Goal: Task Accomplishment & Management: Complete application form

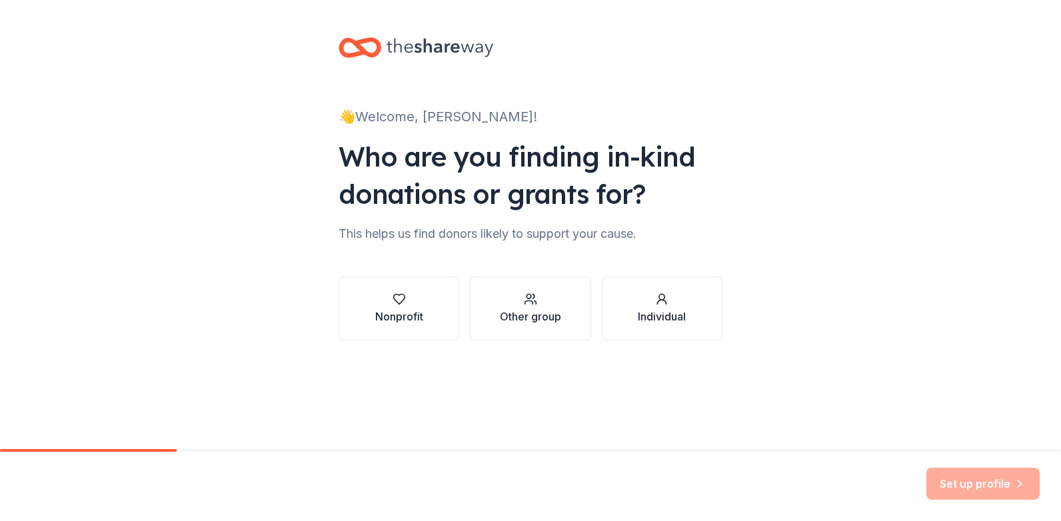
click at [407, 319] on div "Nonprofit" at bounding box center [399, 317] width 48 height 16
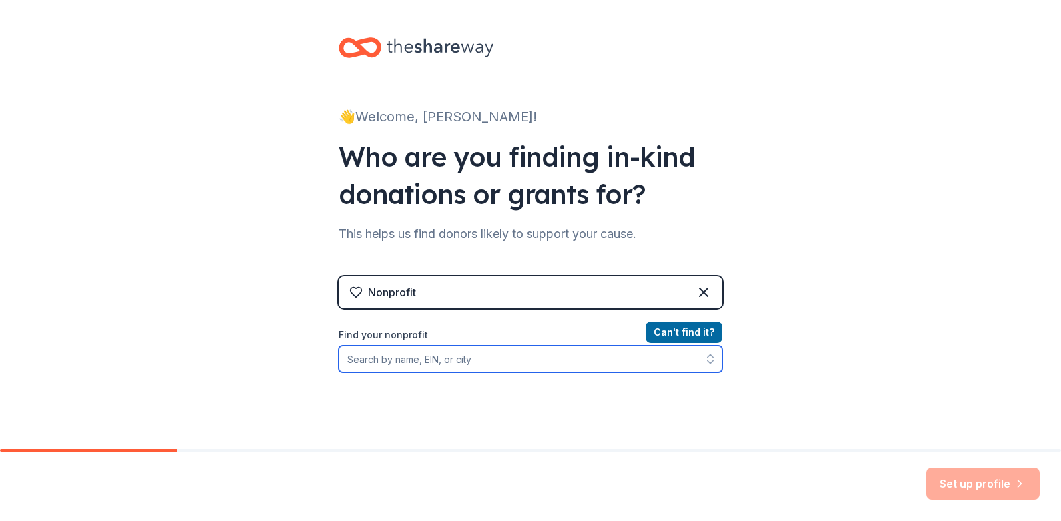
click at [452, 365] on input "Find your nonprofit" at bounding box center [531, 359] width 384 height 27
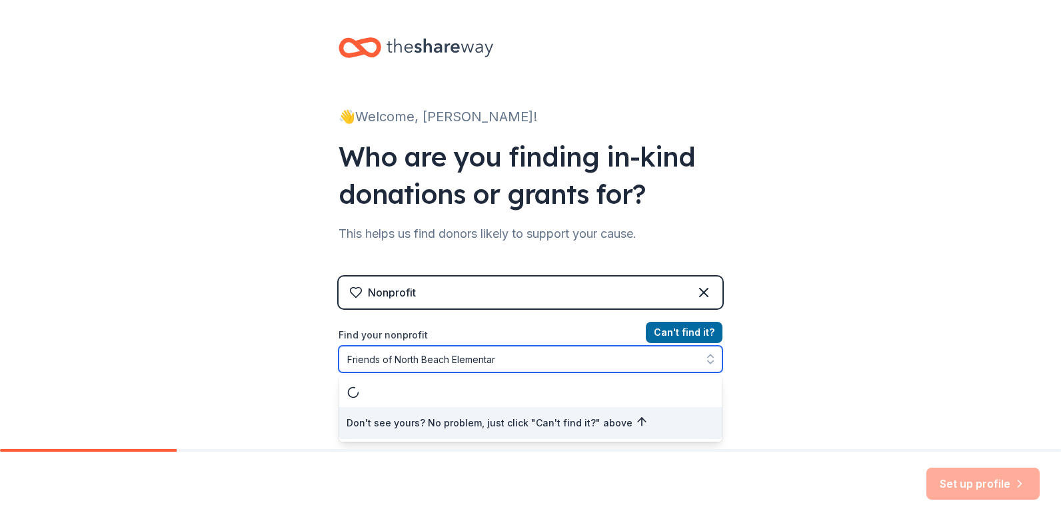
type input "Friends of North Beach Elementary"
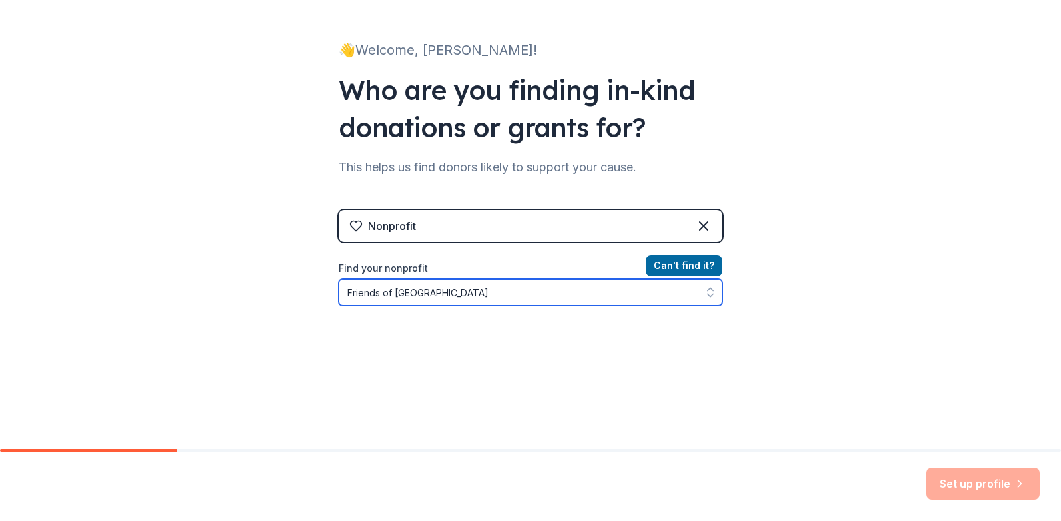
scroll to position [121, 0]
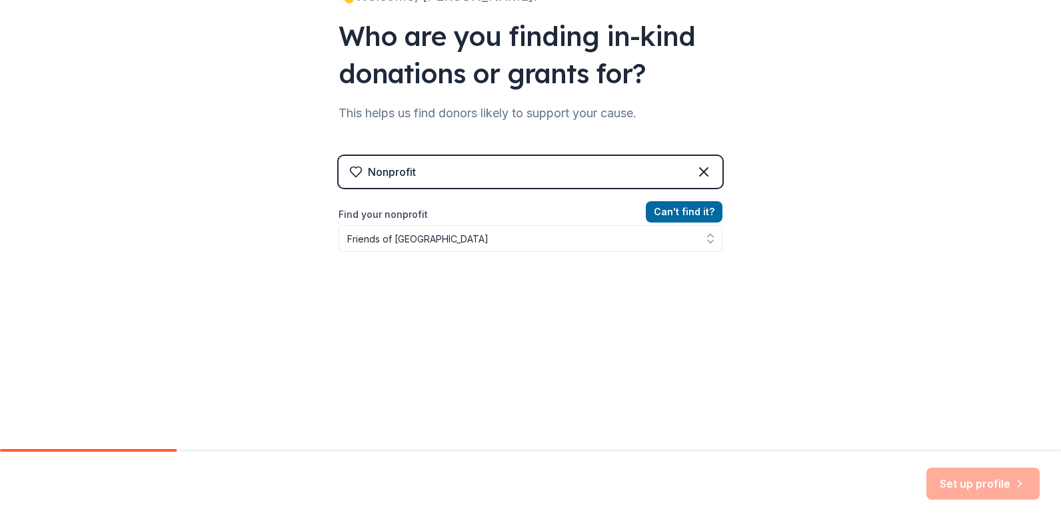
click at [674, 205] on div "Nonprofit Can ' t find it? Find your nonprofit Friends of North Beach Elementary" at bounding box center [531, 270] width 384 height 229
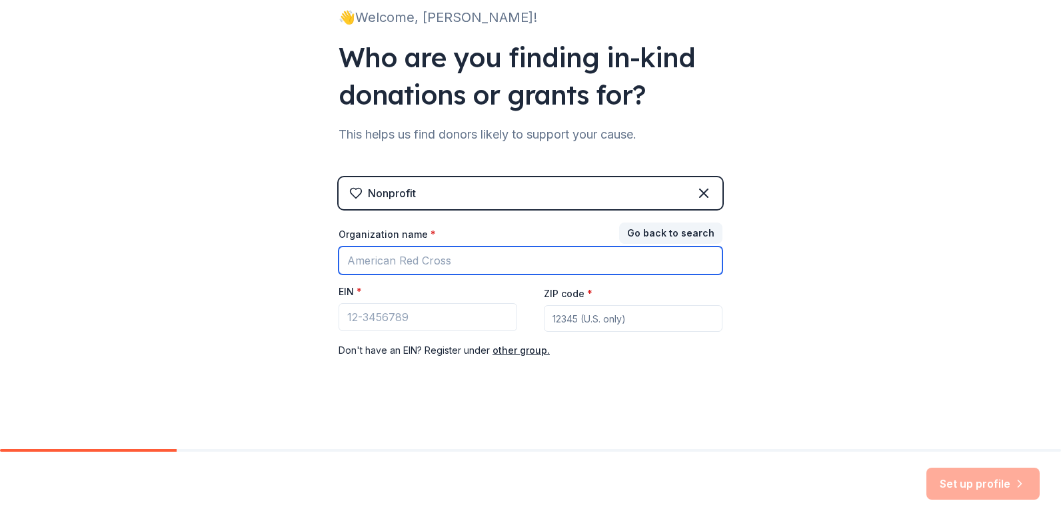
click at [432, 259] on input "Organization name *" at bounding box center [531, 261] width 384 height 28
type input "Friends of North Beach Elementary"
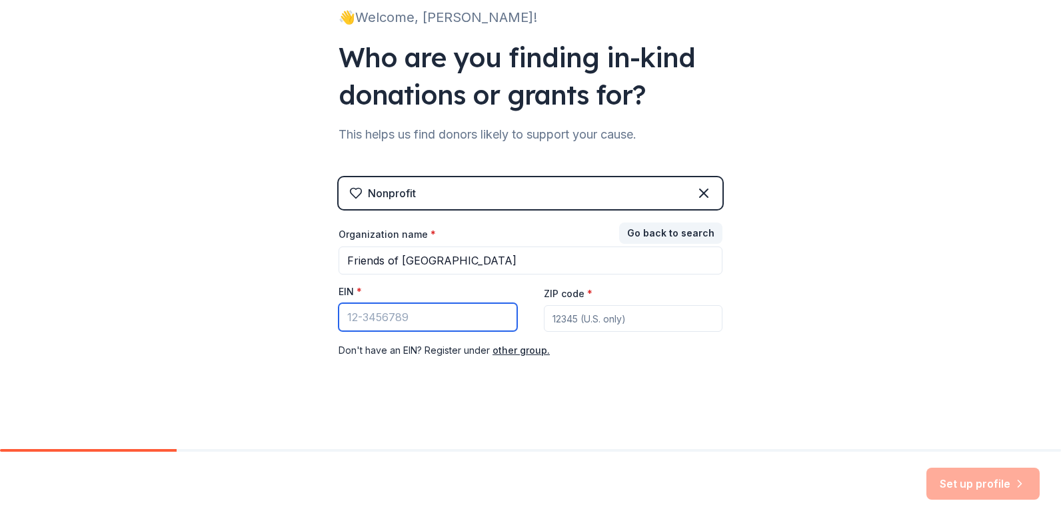
click at [409, 323] on input "EIN *" at bounding box center [428, 317] width 179 height 28
type input "65-0481047"
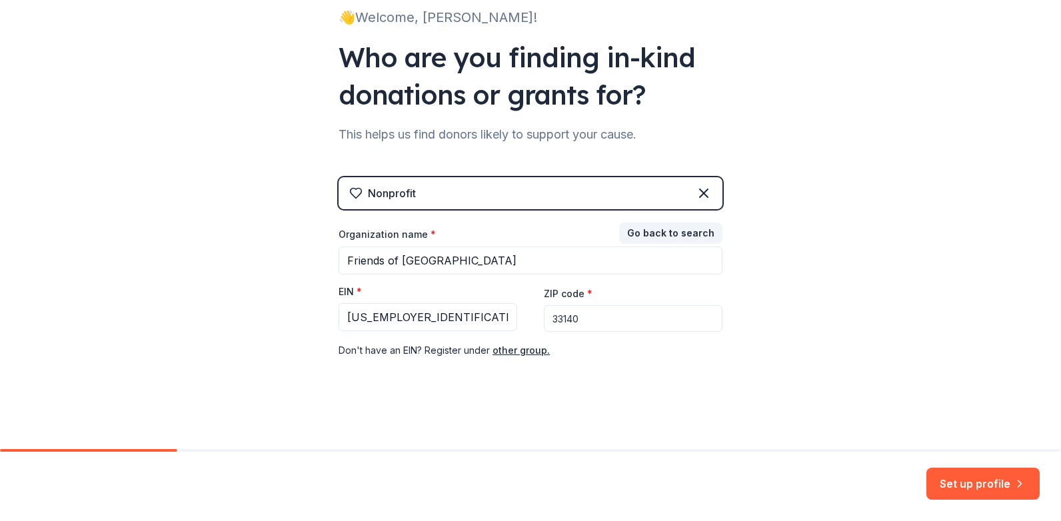
type input "33140"
click at [828, 250] on div "👋 Welcome, Andrea! Who are you finding in-kind donations or grants for? This he…" at bounding box center [530, 175] width 1061 height 548
click at [956, 478] on button "Set up profile" at bounding box center [982, 484] width 113 height 32
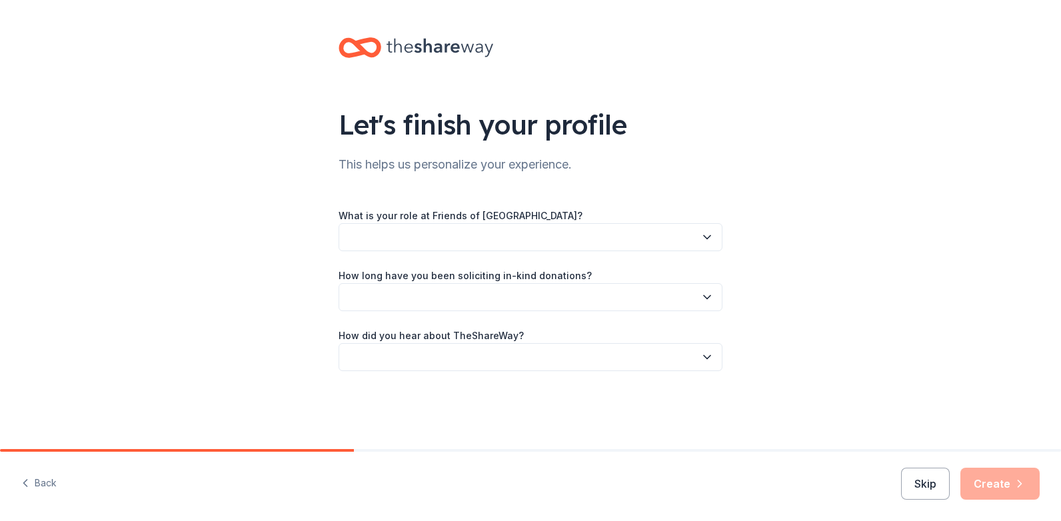
click at [622, 237] on button "button" at bounding box center [531, 237] width 384 height 28
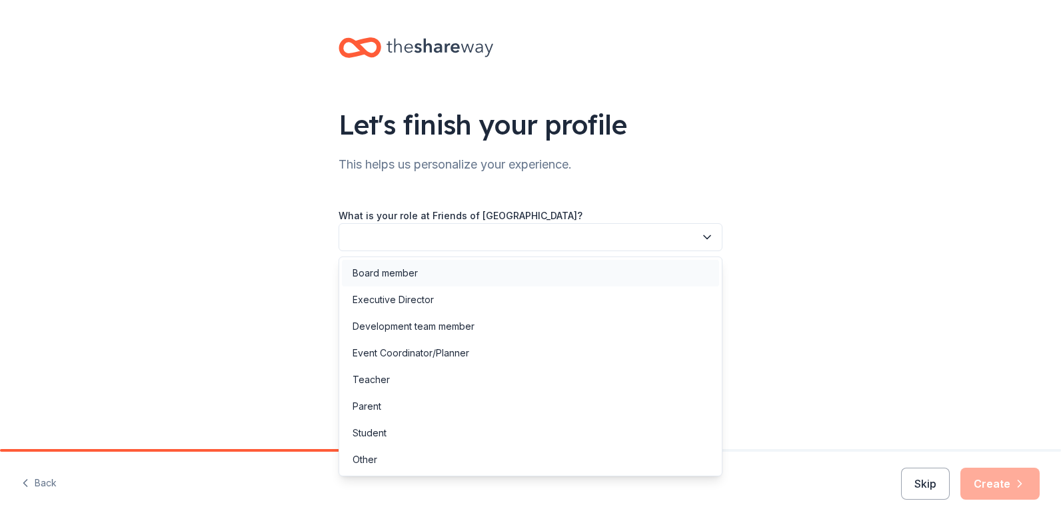
click at [368, 273] on div "Board member" at bounding box center [385, 273] width 65 height 16
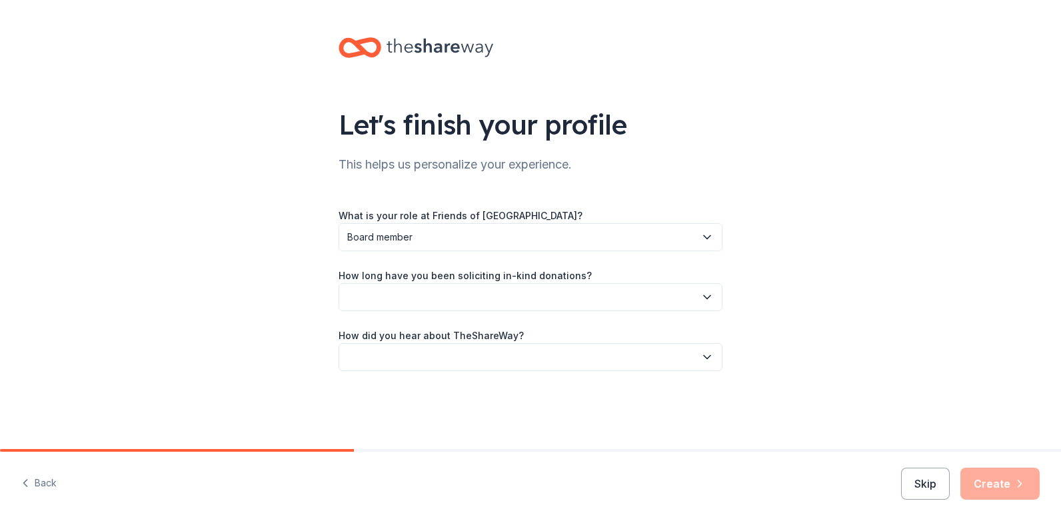
click at [374, 310] on button "button" at bounding box center [531, 297] width 384 height 28
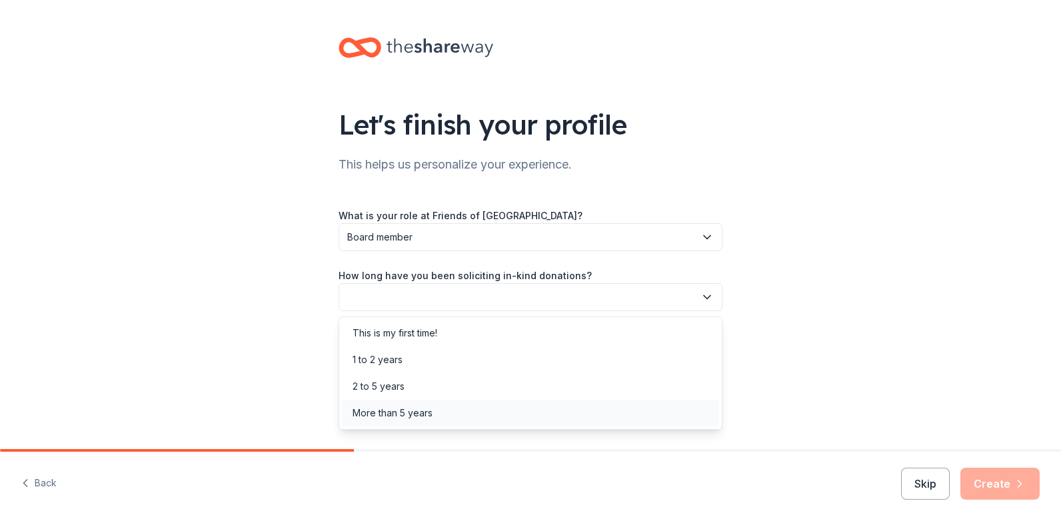
click at [393, 416] on div "More than 5 years" at bounding box center [393, 413] width 80 height 16
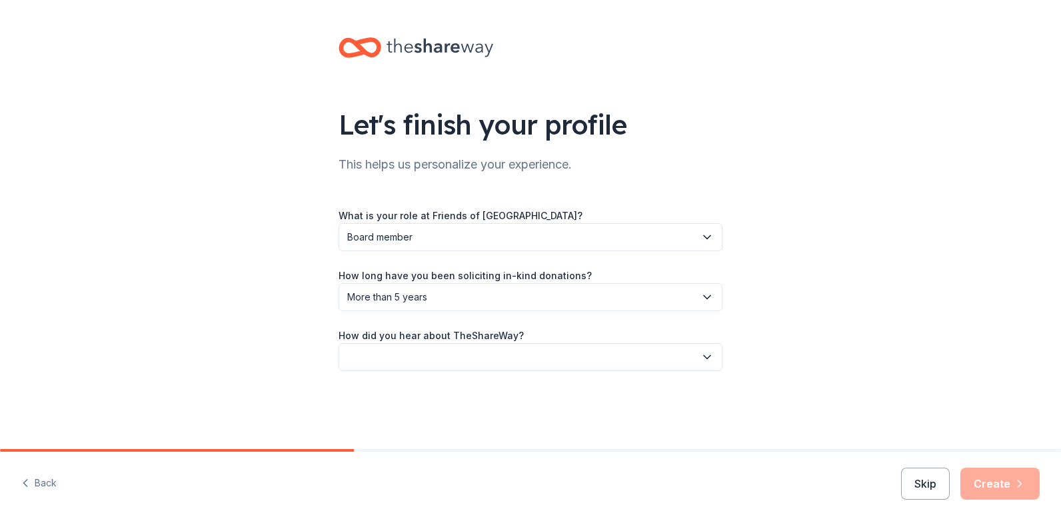
click at [406, 360] on button "button" at bounding box center [531, 357] width 384 height 28
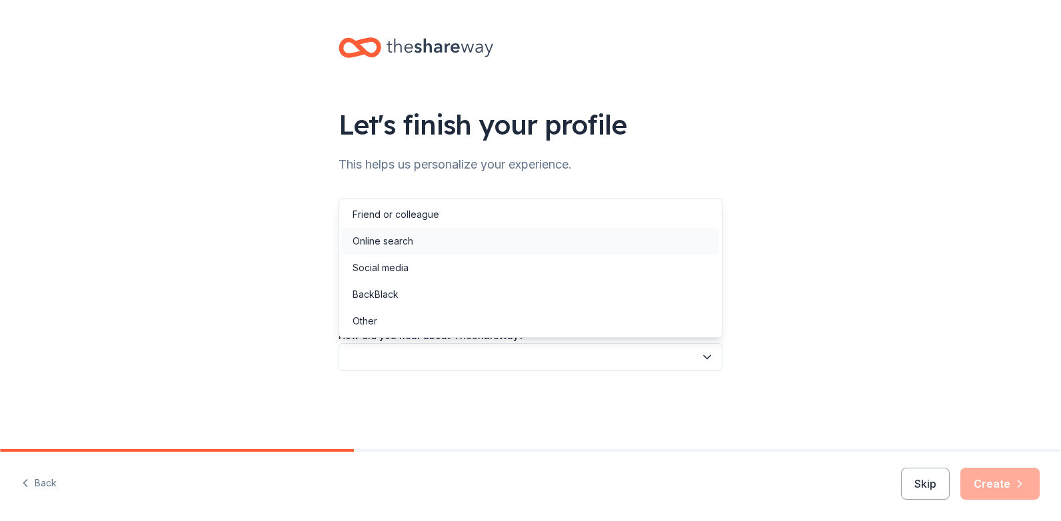
click at [395, 233] on div "Online search" at bounding box center [383, 241] width 61 height 16
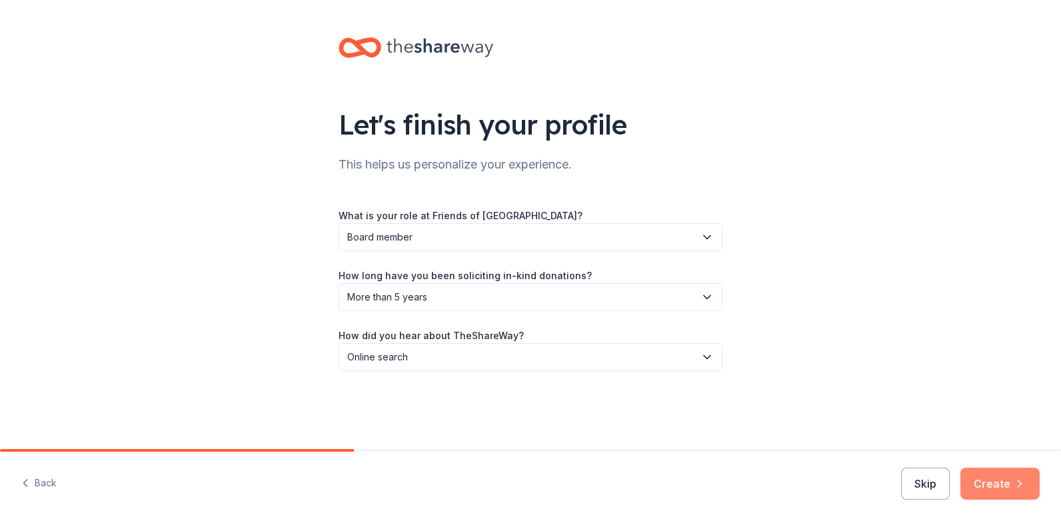
click at [994, 478] on button "Create" at bounding box center [999, 484] width 79 height 32
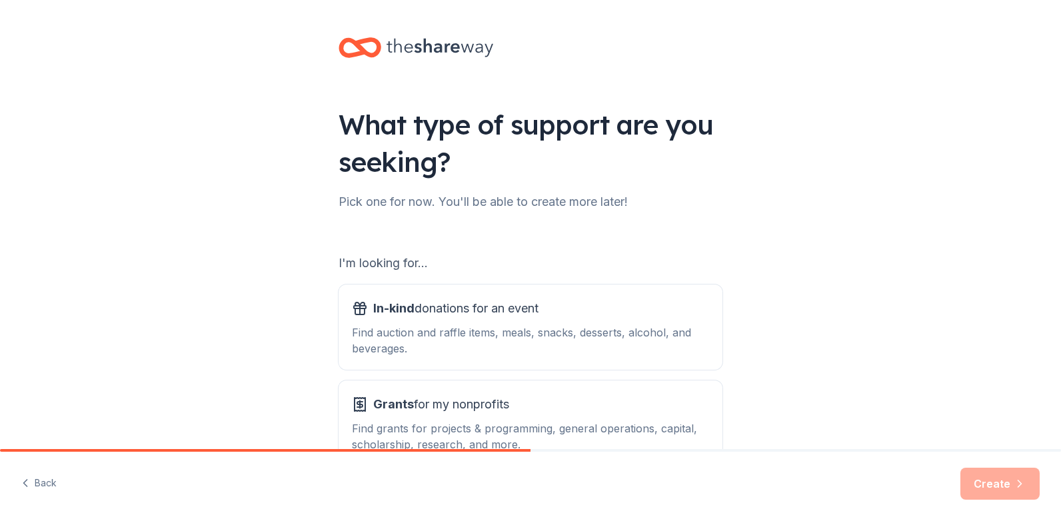
scroll to position [67, 0]
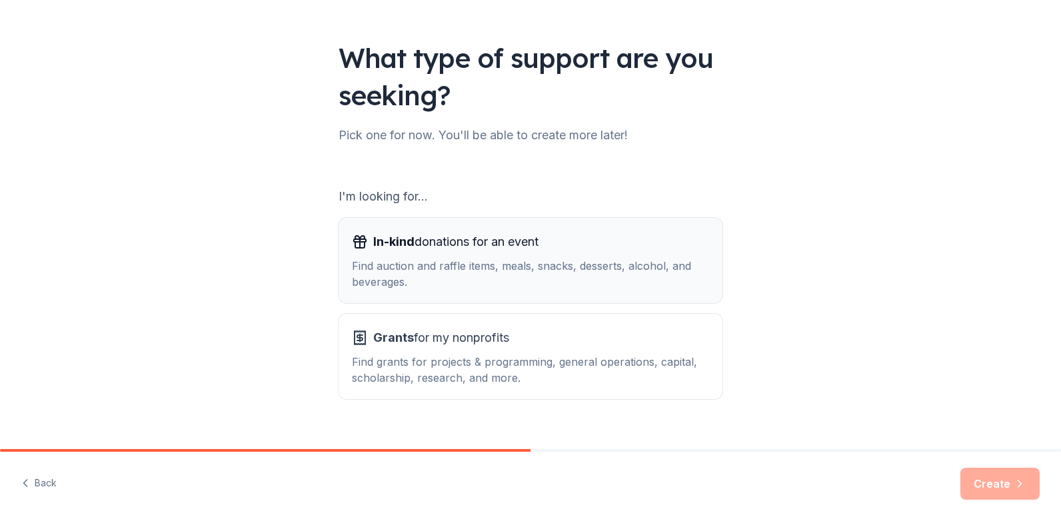
click at [436, 267] on div "Find auction and raffle items, meals, snacks, desserts, alcohol, and beverages." at bounding box center [530, 274] width 357 height 32
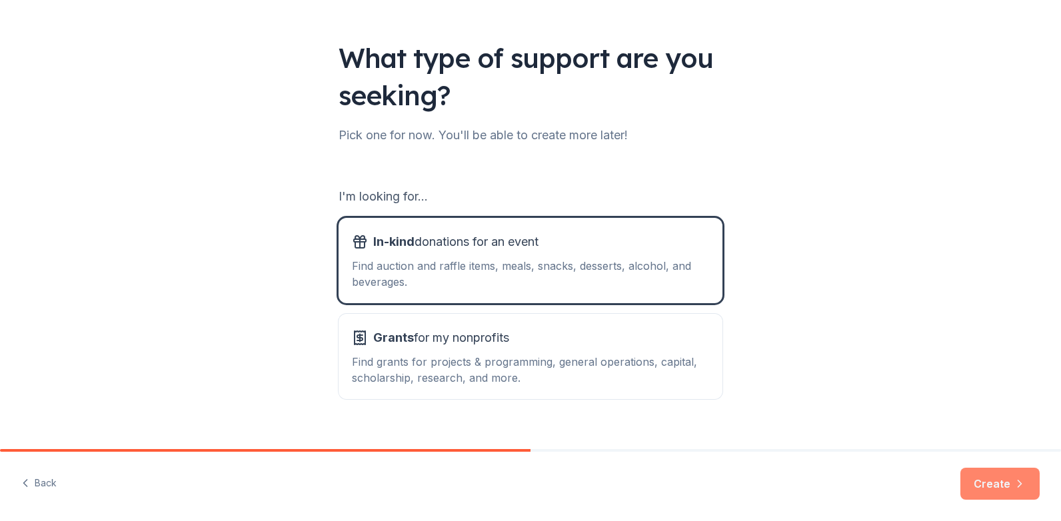
click at [1016, 484] on icon "button" at bounding box center [1019, 483] width 13 height 13
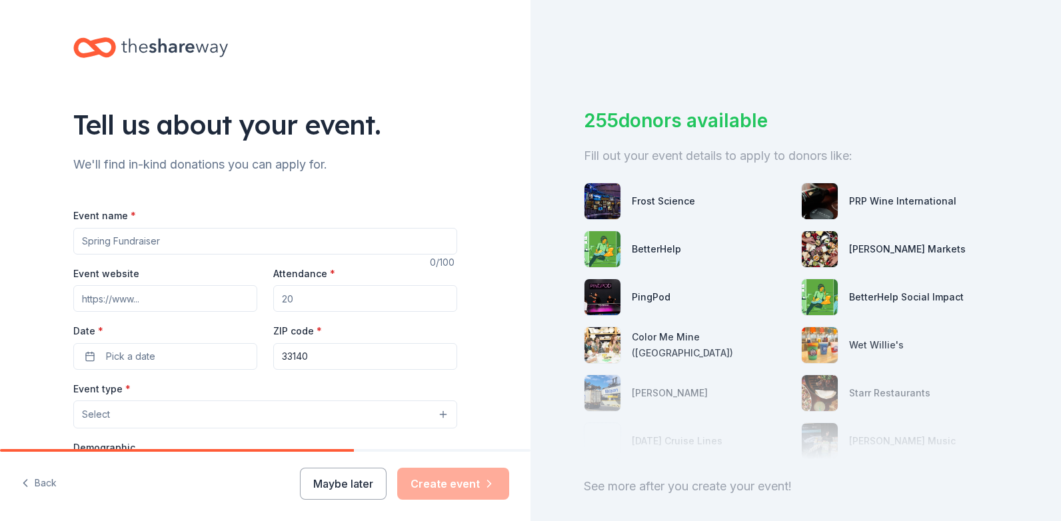
click at [165, 240] on input "Event name *" at bounding box center [265, 241] width 384 height 27
type input "Fright Night Out at the Bodega"
click at [335, 307] on input "Attendance *" at bounding box center [365, 298] width 184 height 27
drag, startPoint x: 335, startPoint y: 305, endPoint x: 299, endPoint y: 307, distance: 36.7
click at [299, 307] on input "Attendance *" at bounding box center [365, 298] width 184 height 27
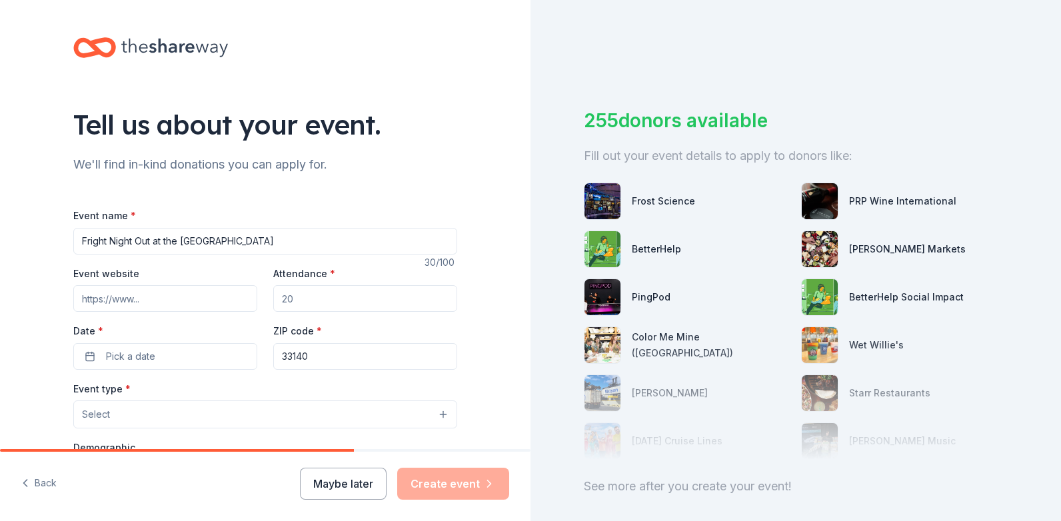
click at [295, 307] on input "Attendance *" at bounding box center [365, 298] width 184 height 27
type input "100"
click at [175, 361] on button "Pick a date" at bounding box center [165, 356] width 184 height 27
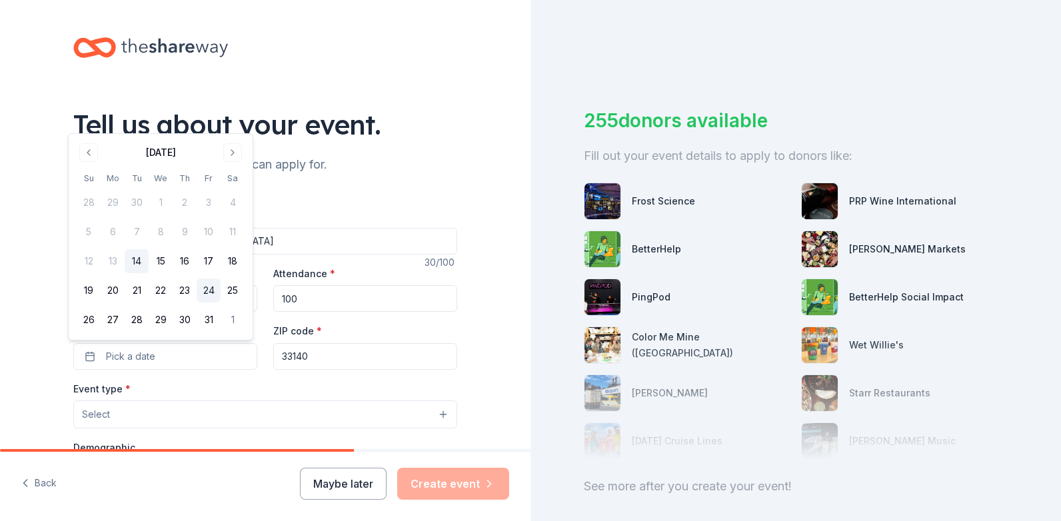
click at [207, 293] on button "24" at bounding box center [209, 291] width 24 height 24
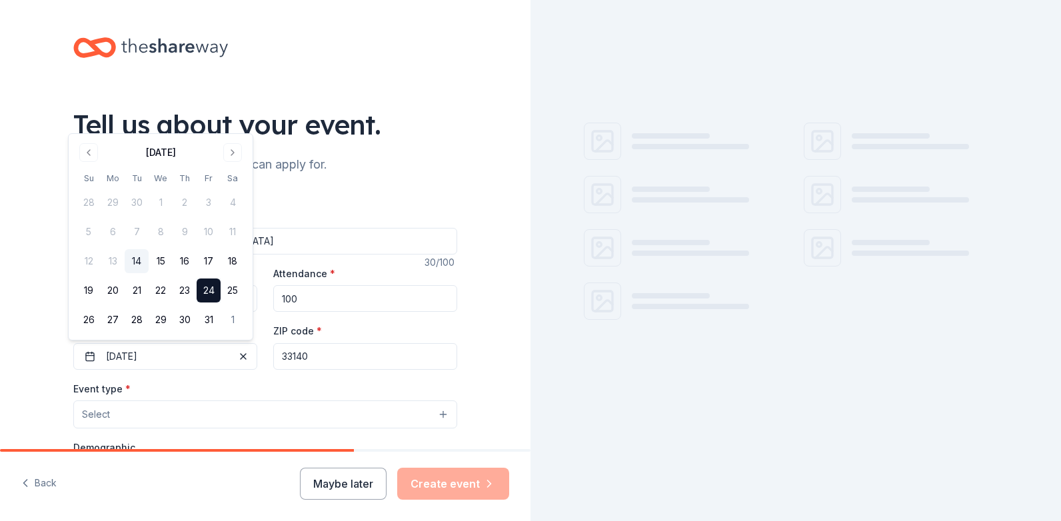
click at [110, 412] on button "Select" at bounding box center [265, 414] width 384 height 28
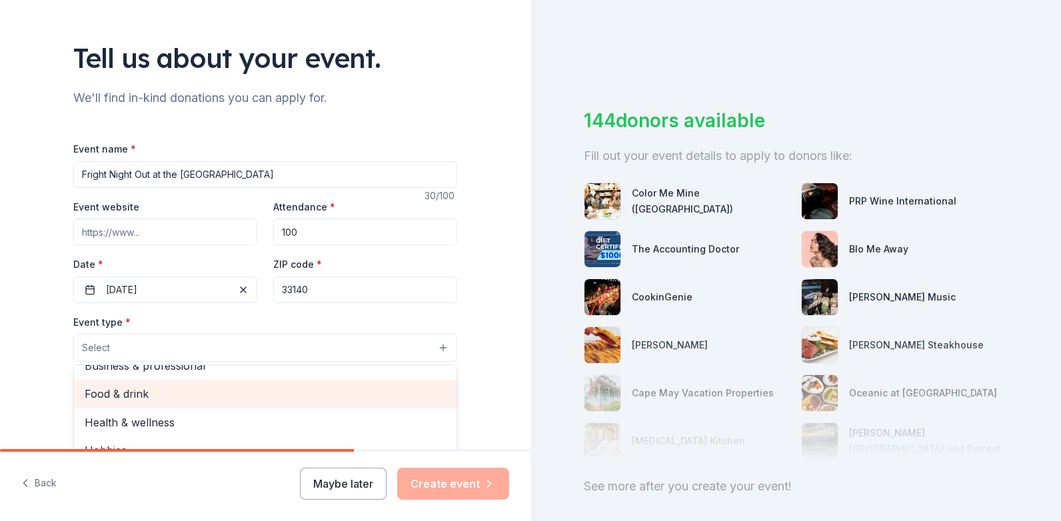
scroll to position [133, 0]
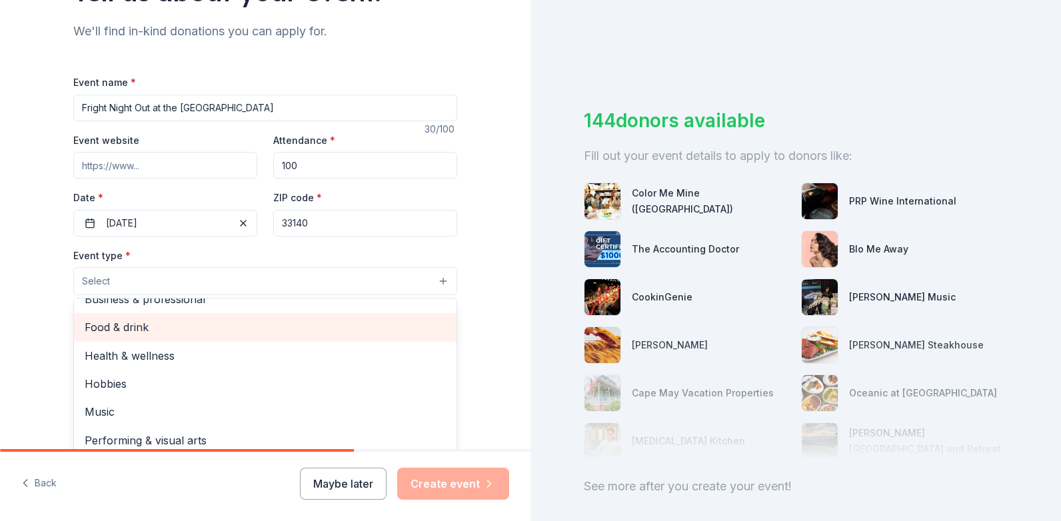
click at [235, 330] on span "Food & drink" at bounding box center [265, 327] width 361 height 17
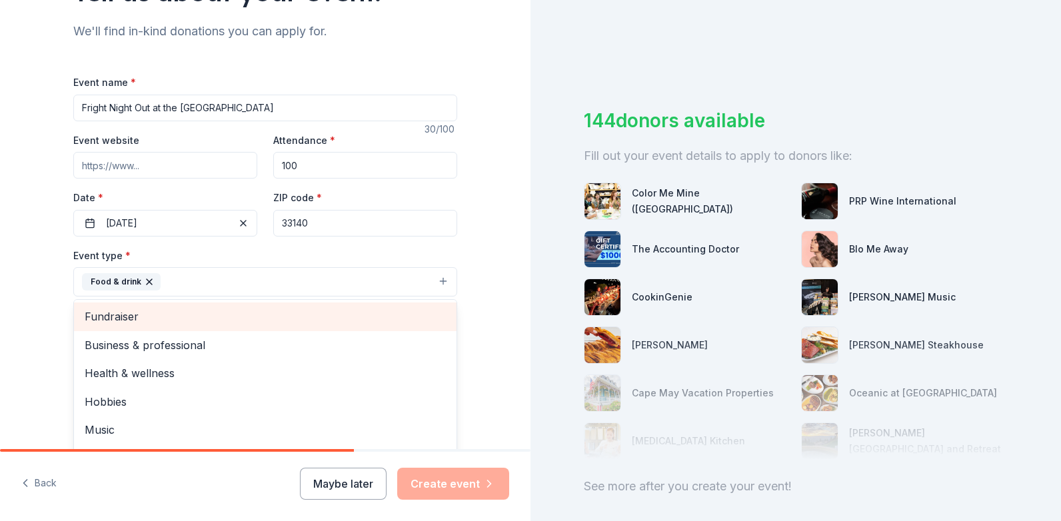
click at [230, 317] on span "Fundraiser" at bounding box center [265, 316] width 361 height 17
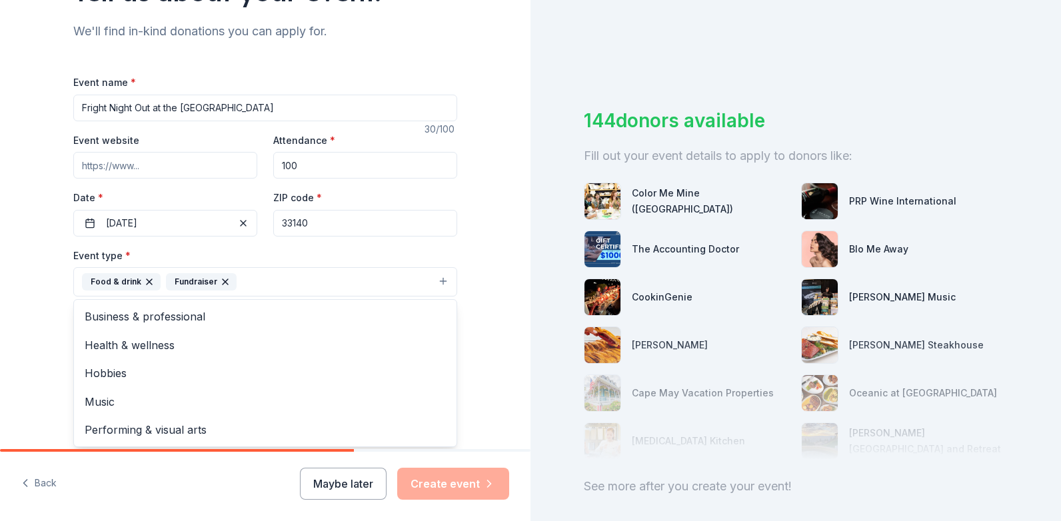
click at [478, 261] on div "Tell us about your event. We'll find in-kind donations you can apply for. Event…" at bounding box center [265, 311] width 530 height 888
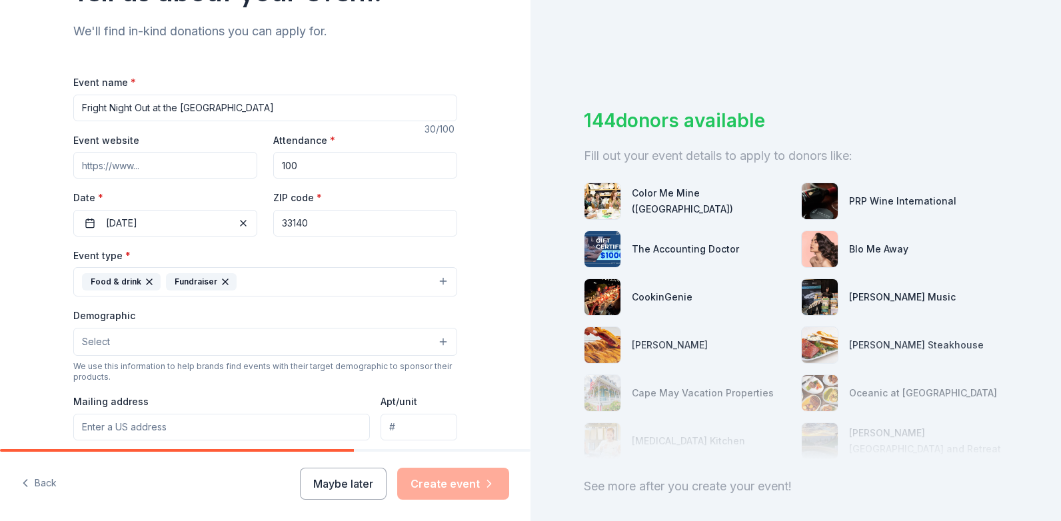
click at [120, 173] on input "Event website" at bounding box center [165, 165] width 184 height 27
paste input "https://one.bidpal.net/frightnightout/welcome"
type input "https://one.bidpal.net/frightnightout/welcome"
click at [205, 339] on button "Select" at bounding box center [265, 342] width 384 height 28
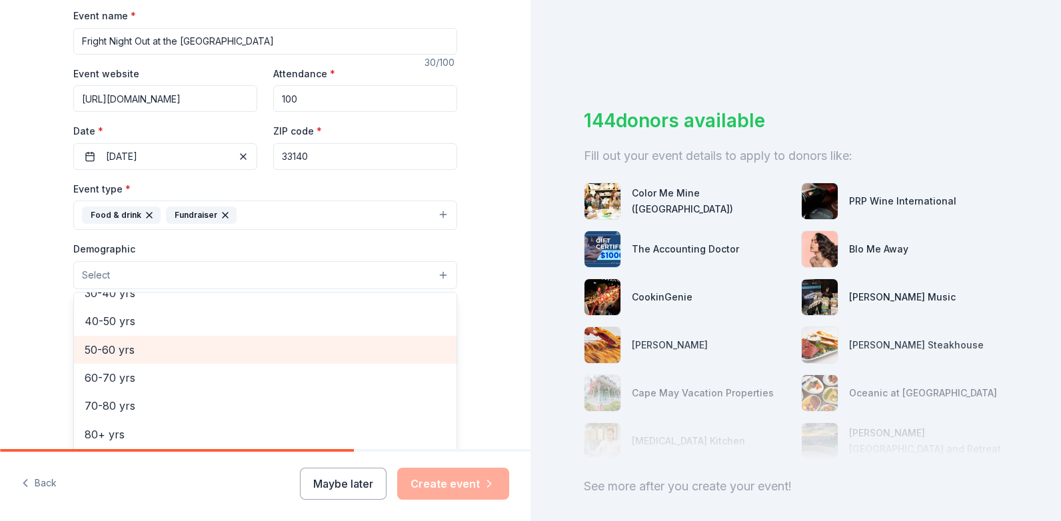
scroll to position [0, 0]
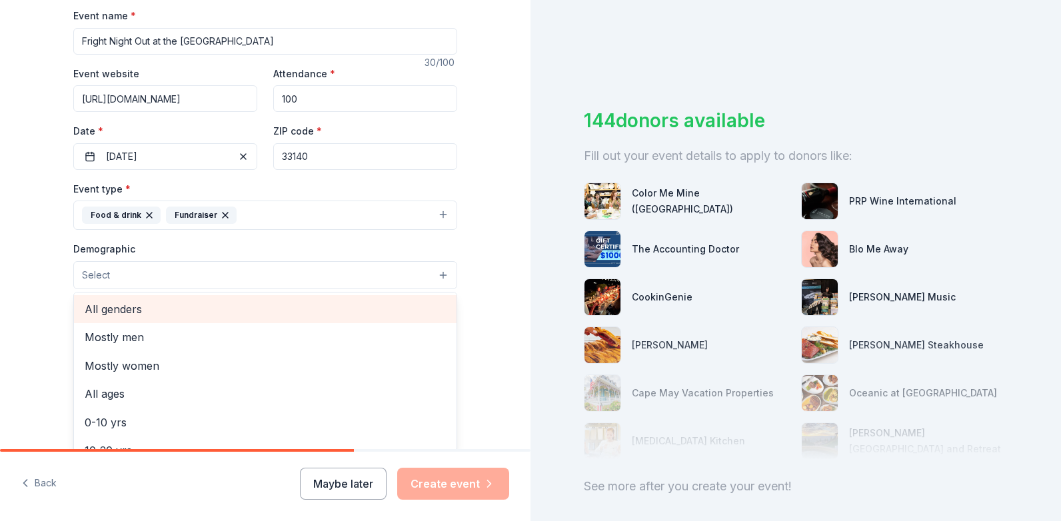
click at [139, 309] on span "All genders" at bounding box center [265, 309] width 361 height 17
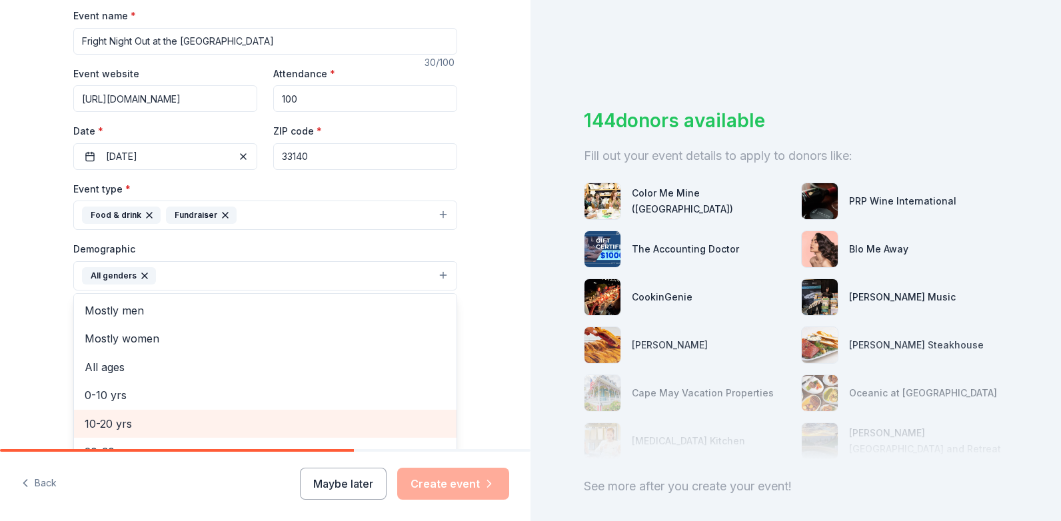
scroll to position [133, 0]
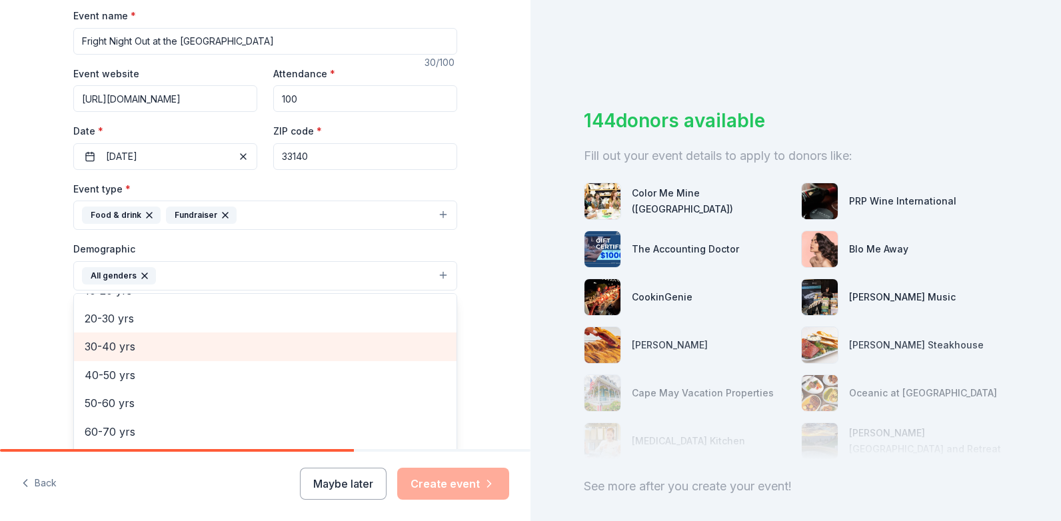
click at [160, 349] on span "30-40 yrs" at bounding box center [265, 346] width 361 height 17
click at [150, 355] on span "40-50 yrs" at bounding box center [265, 346] width 361 height 17
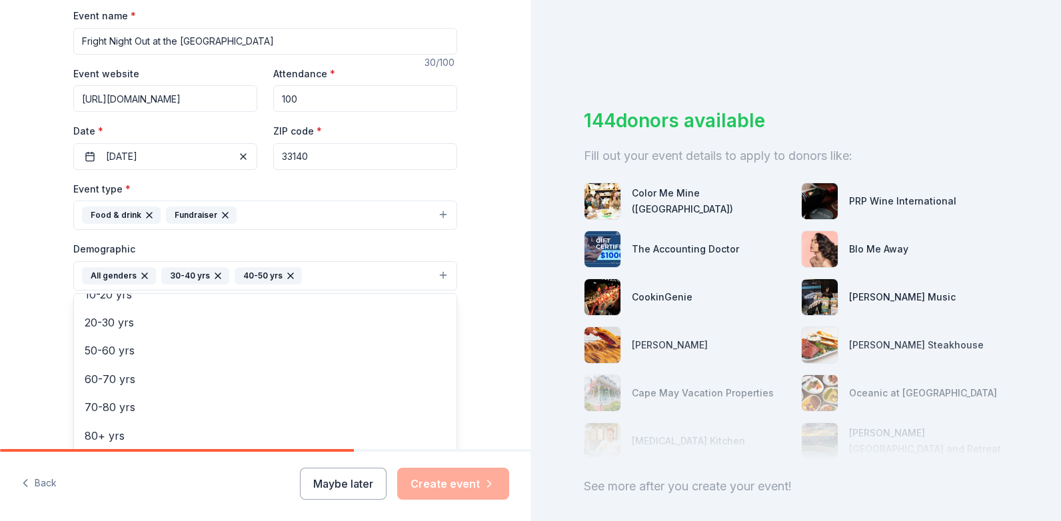
scroll to position [400, 0]
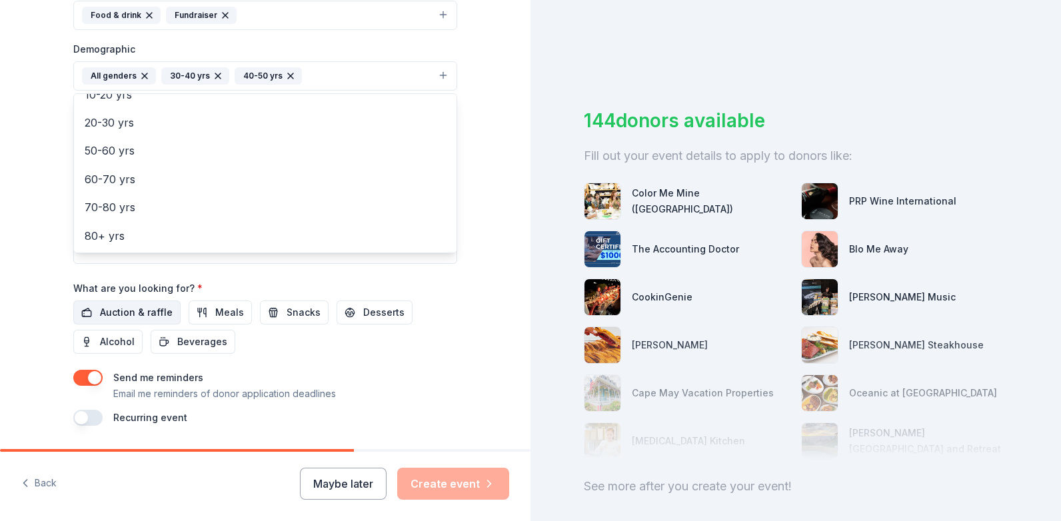
click at [115, 313] on div "Event name * Fright Night Out at the Bodega 30 /100 Event website https://one.b…" at bounding box center [265, 116] width 384 height 618
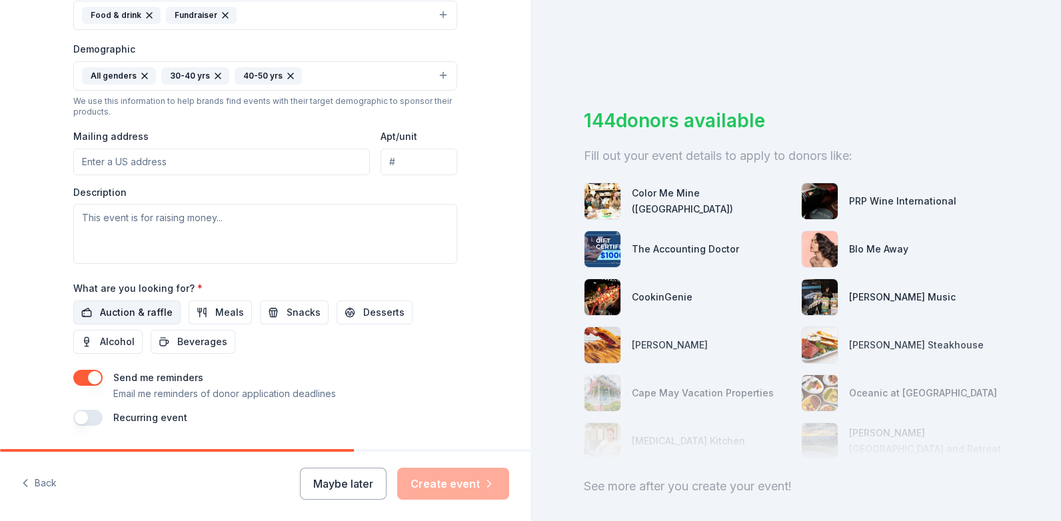
click at [145, 311] on span "Auction & raffle" at bounding box center [136, 313] width 73 height 16
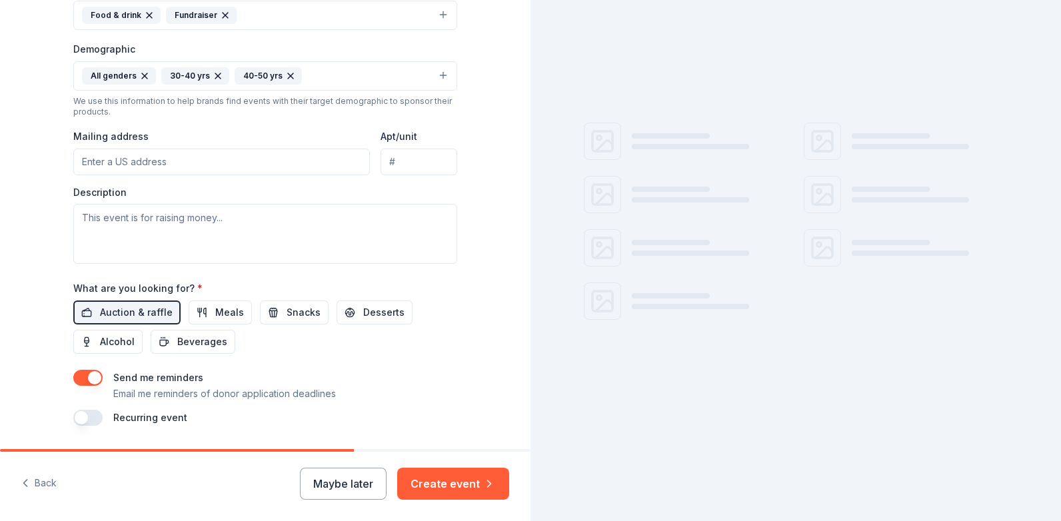
scroll to position [440, 0]
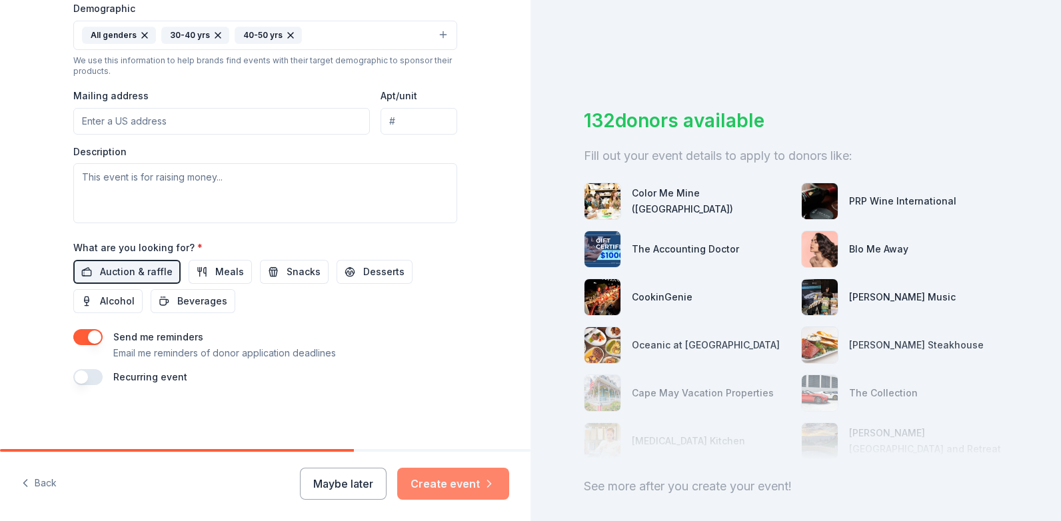
click at [443, 486] on button "Create event" at bounding box center [453, 484] width 112 height 32
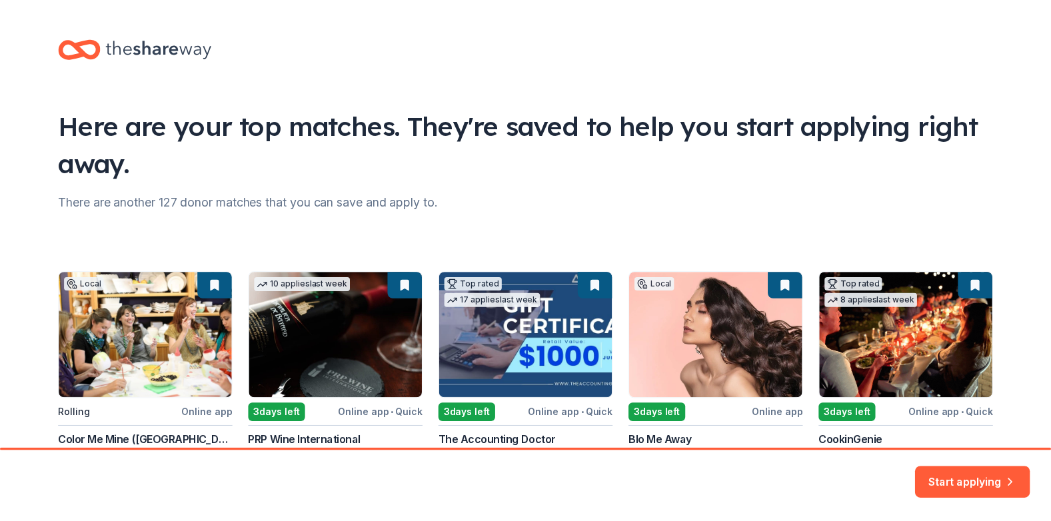
scroll to position [67, 0]
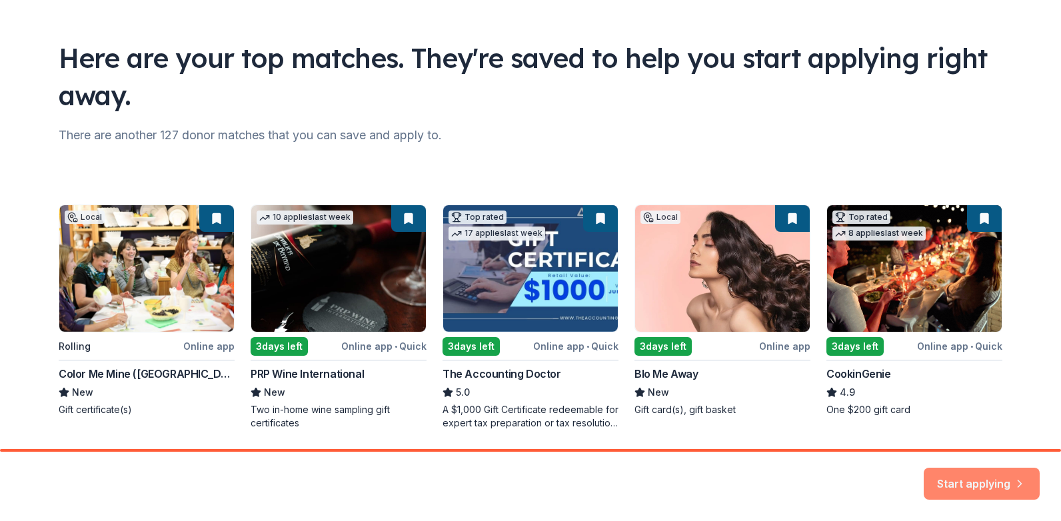
click at [1002, 480] on button "Start applying" at bounding box center [982, 476] width 116 height 32
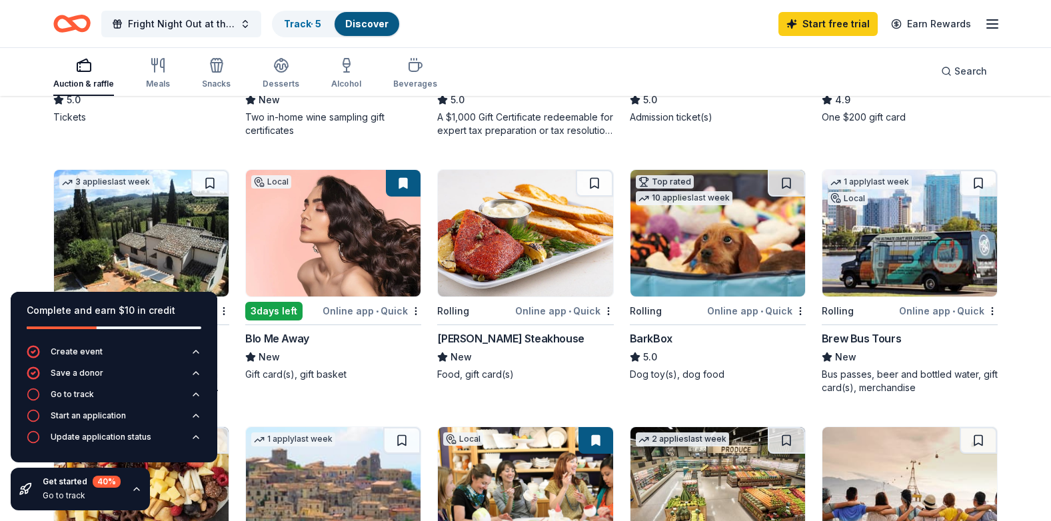
scroll to position [400, 0]
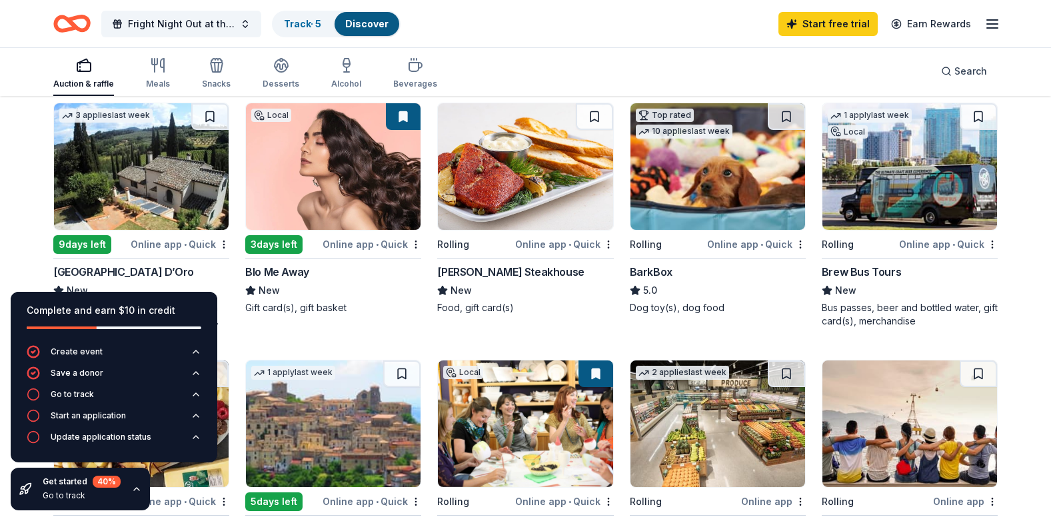
click at [328, 187] on img at bounding box center [333, 166] width 175 height 127
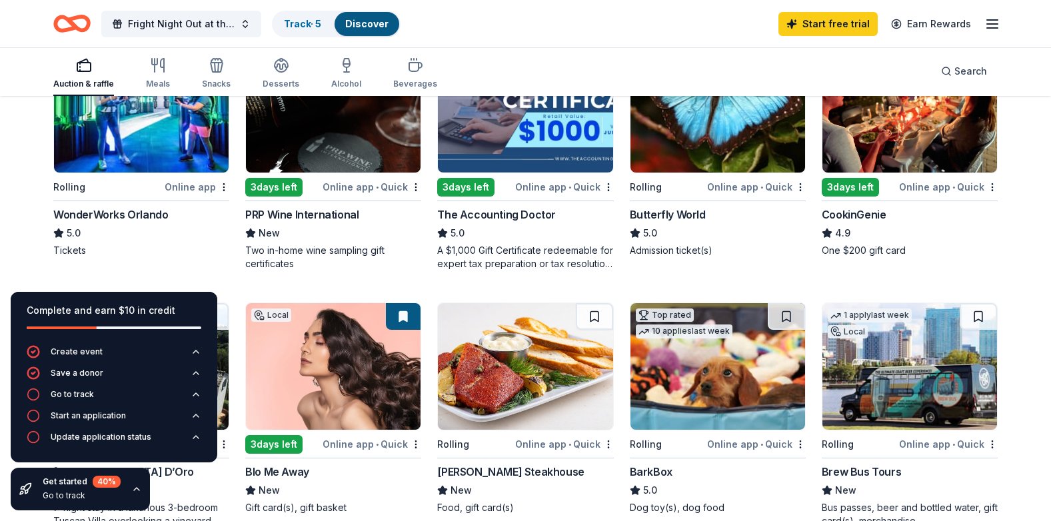
scroll to position [67, 0]
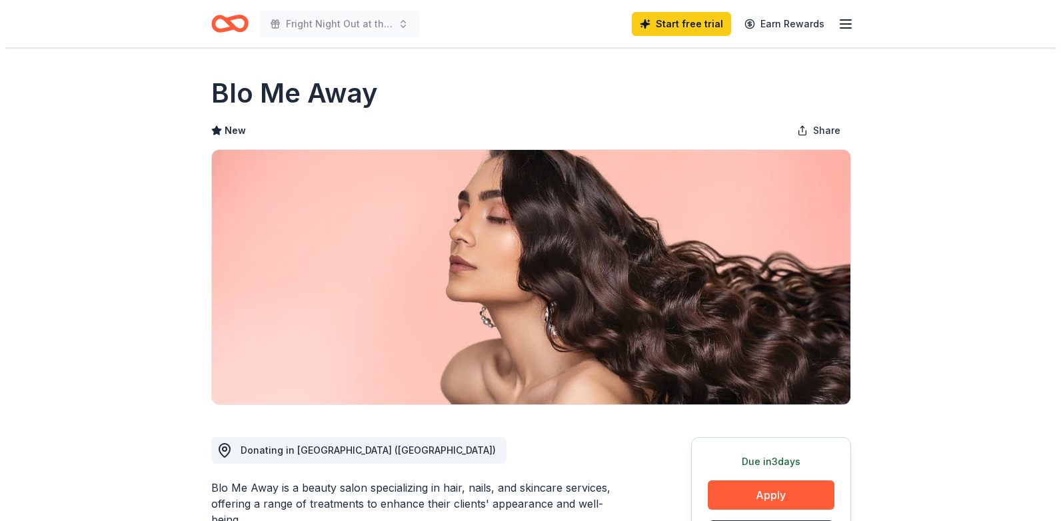
scroll to position [200, 0]
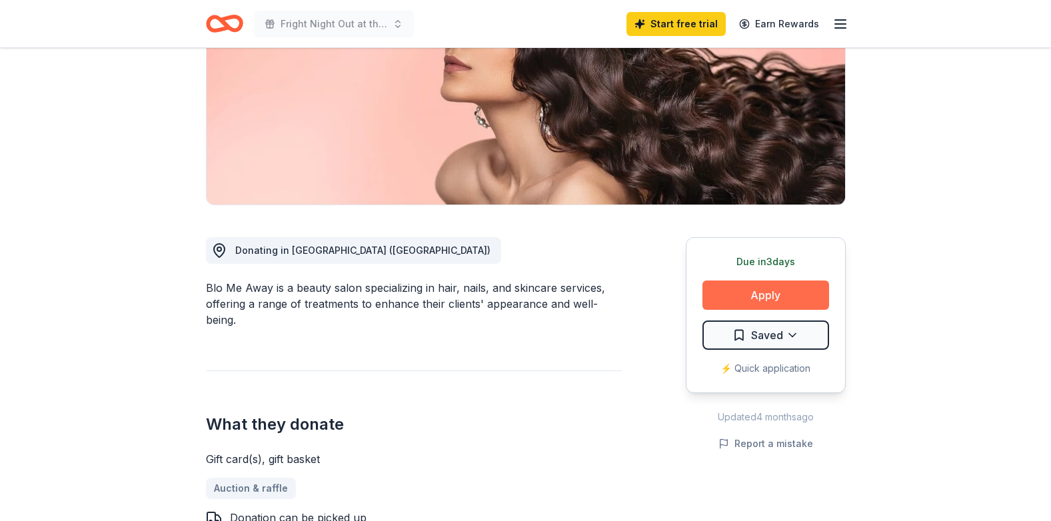
click at [796, 292] on button "Apply" at bounding box center [765, 295] width 127 height 29
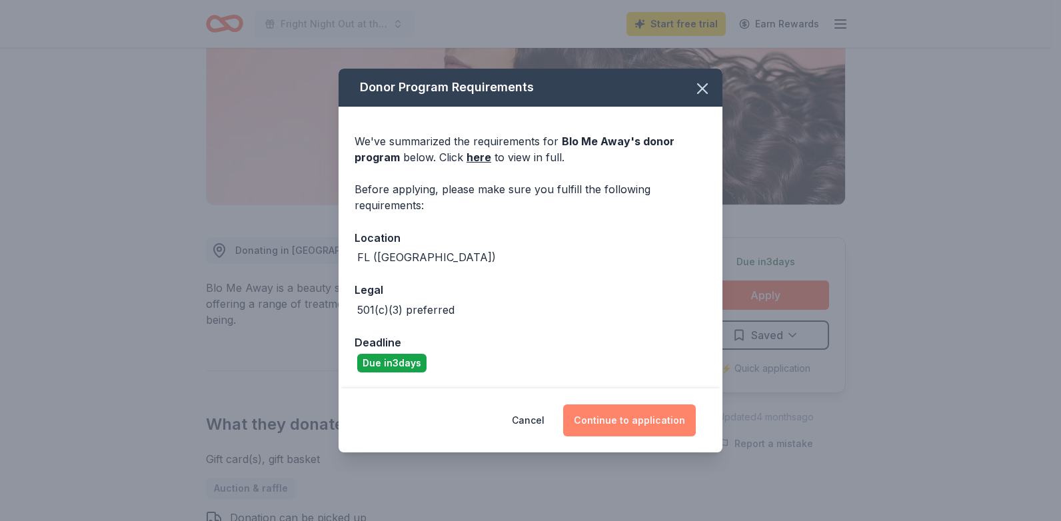
click at [642, 415] on button "Continue to application" at bounding box center [629, 420] width 133 height 32
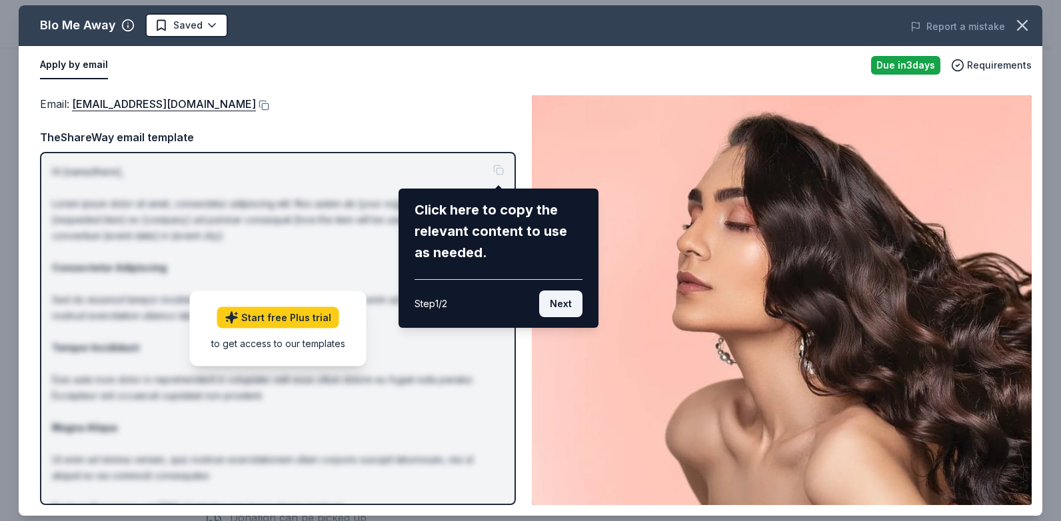
click at [578, 309] on button "Next" at bounding box center [560, 304] width 43 height 27
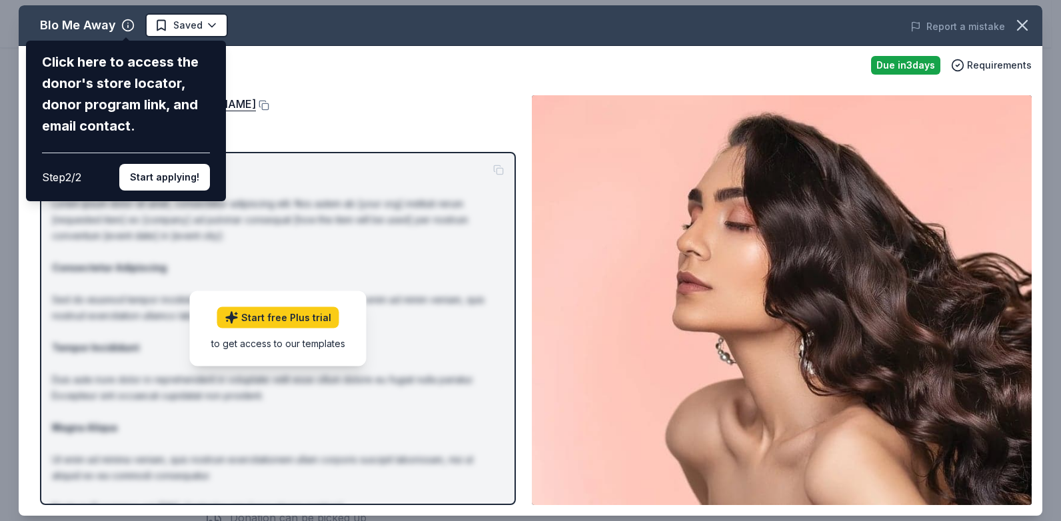
click at [215, 181] on div "Click here to access the donor's store locator, donor program link, and email c…" at bounding box center [126, 121] width 200 height 161
click at [199, 174] on button "Start applying!" at bounding box center [164, 177] width 91 height 27
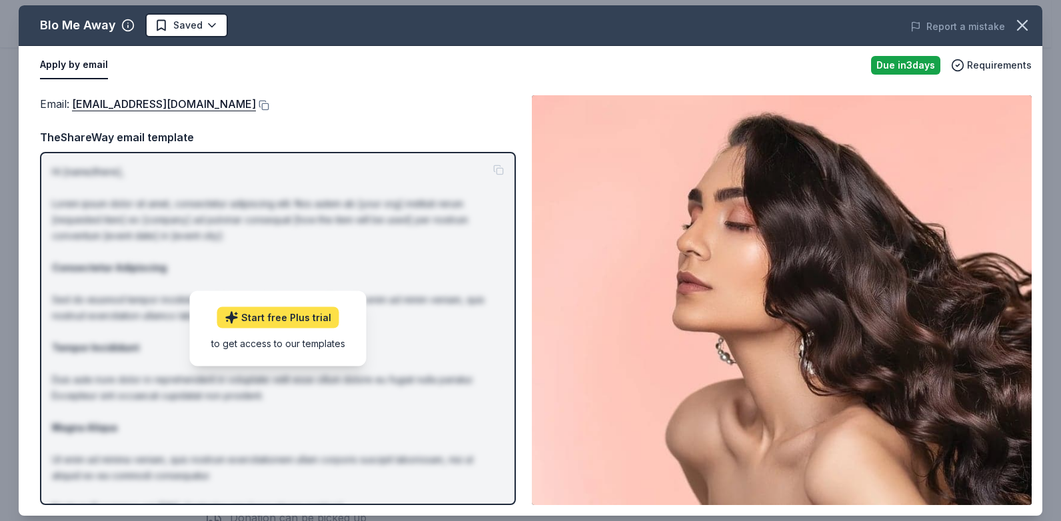
click at [283, 322] on link "Start free Plus trial" at bounding box center [278, 317] width 122 height 21
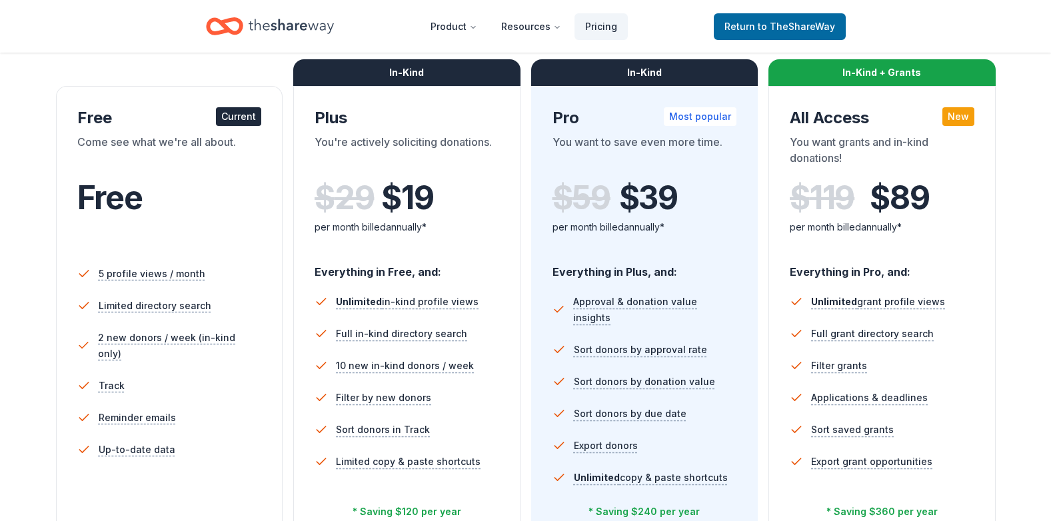
scroll to position [333, 0]
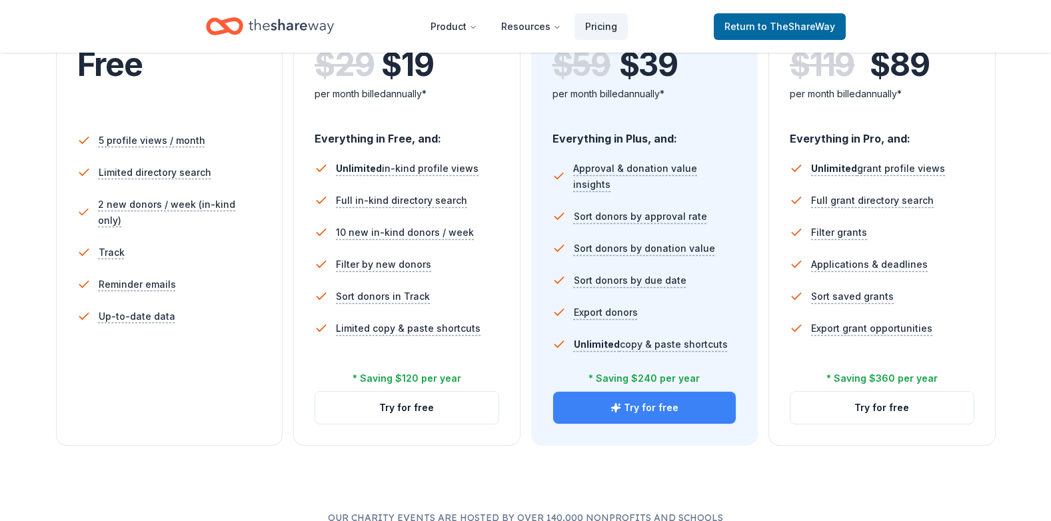
click at [613, 400] on button "Try for free" at bounding box center [644, 408] width 183 height 32
